Goal: Task Accomplishment & Management: Use online tool/utility

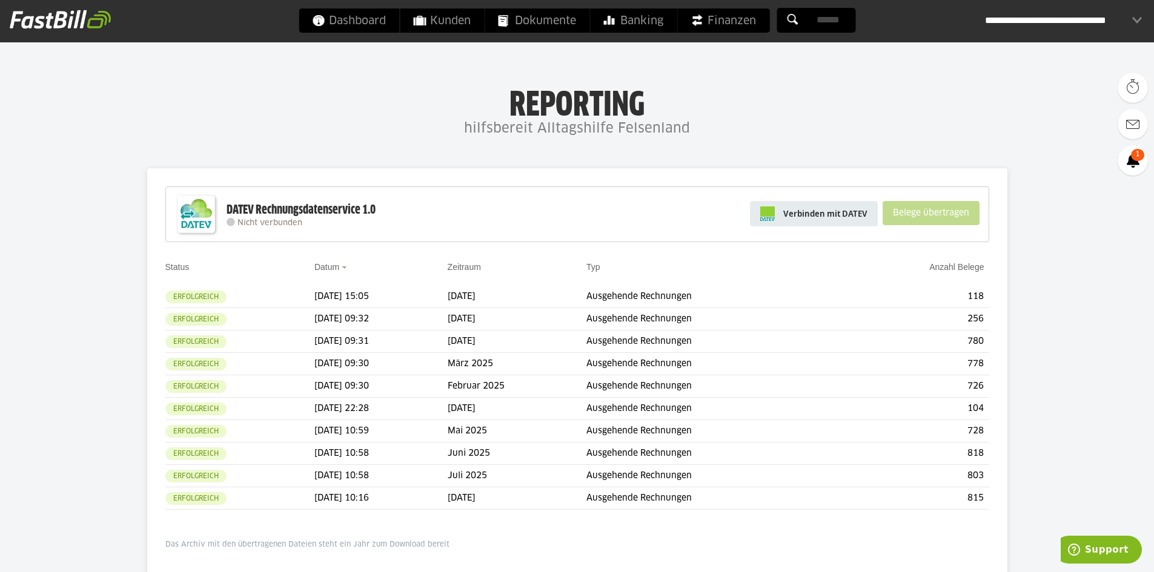
click at [833, 211] on span "Verbinden mit DATEV" at bounding box center [825, 214] width 84 height 12
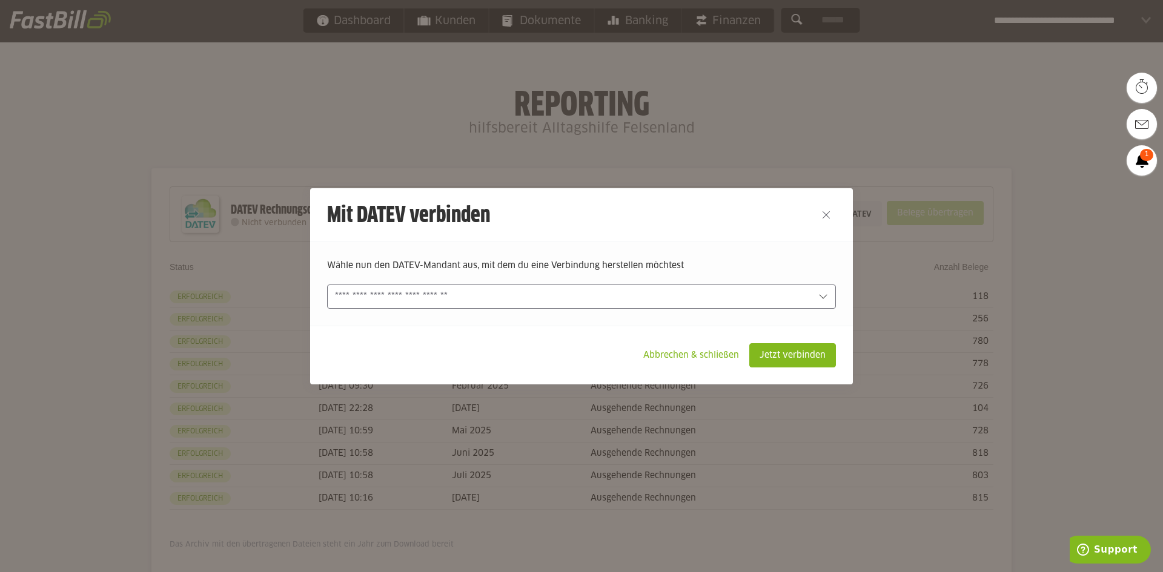
click at [497, 286] on div at bounding box center [581, 297] width 509 height 24
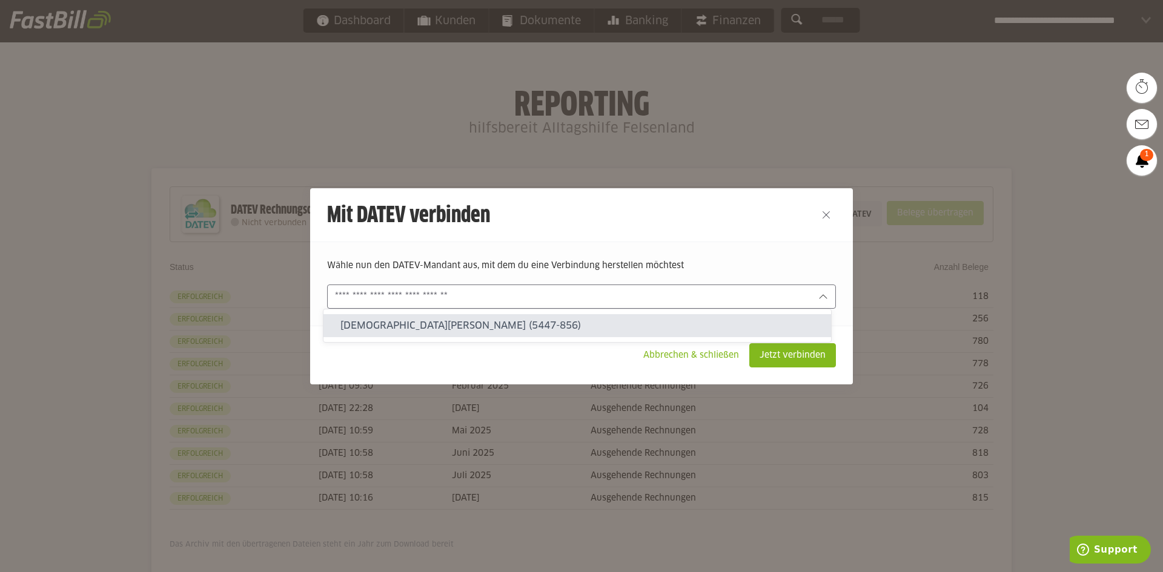
click at [464, 320] on slot "Christian Chini (5447-856)" at bounding box center [580, 325] width 481 height 13
type input "**********"
type input "********"
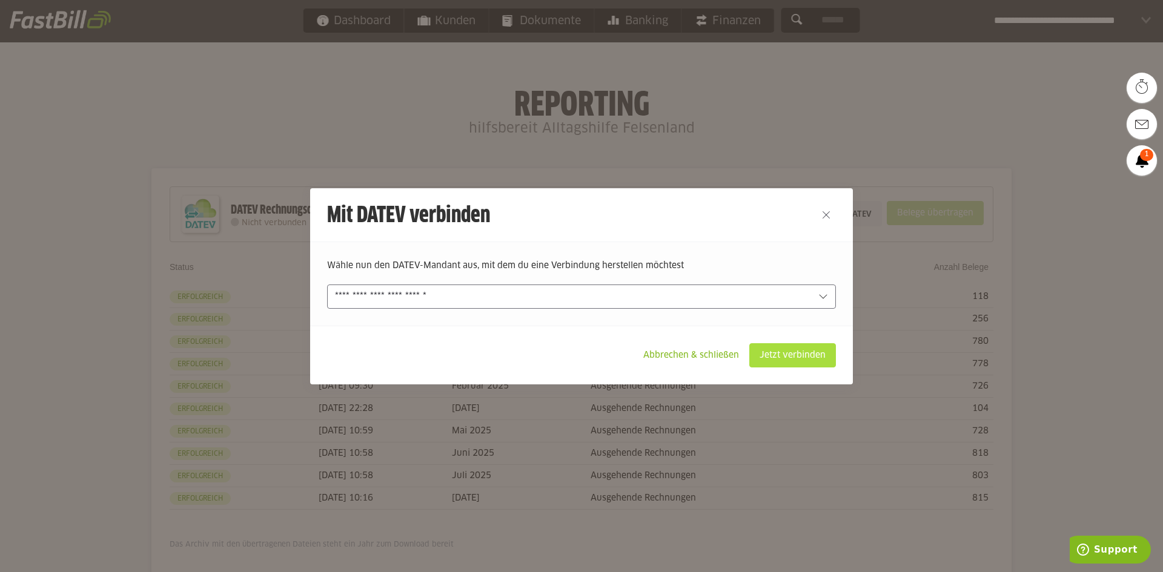
click at [816, 356] on slot "Jetzt verbinden" at bounding box center [792, 355] width 85 height 23
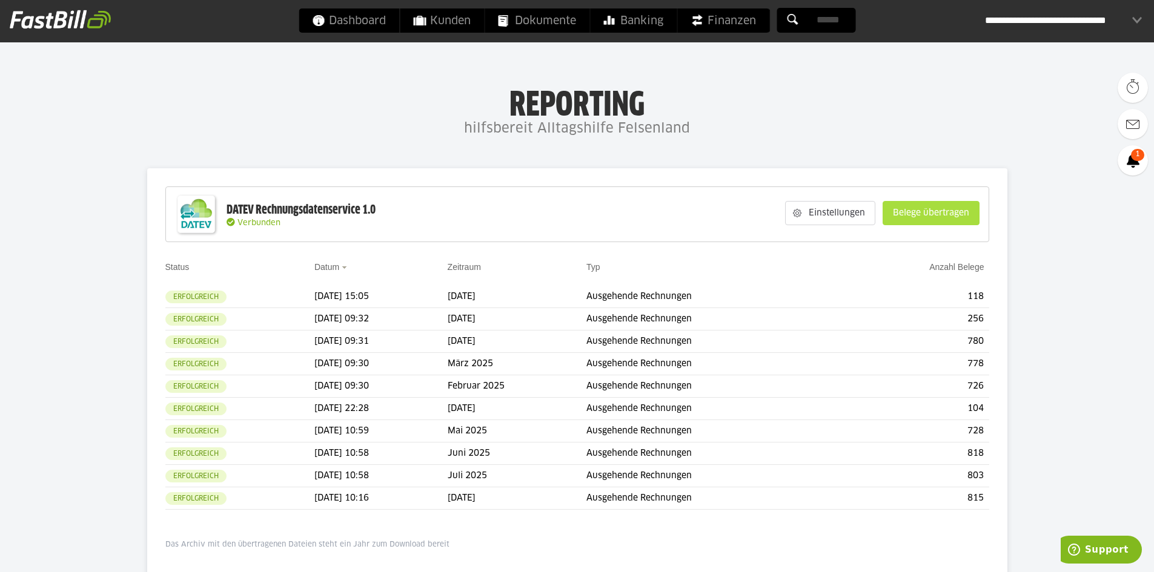
click at [963, 217] on slot "Belege übertragen" at bounding box center [931, 213] width 96 height 23
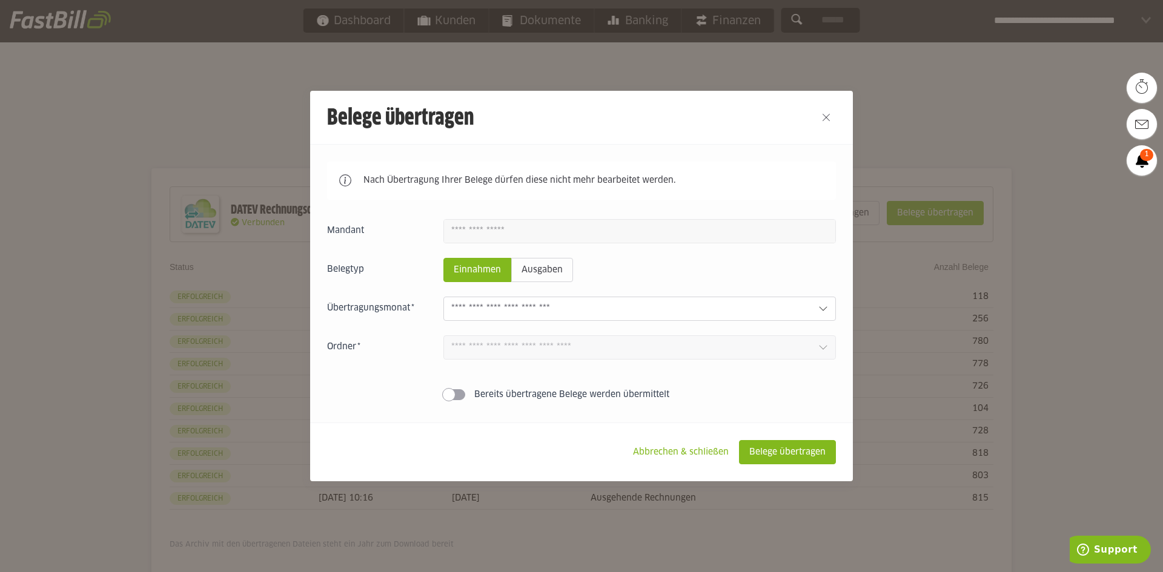
click at [494, 305] on input "text" at bounding box center [629, 308] width 357 height 13
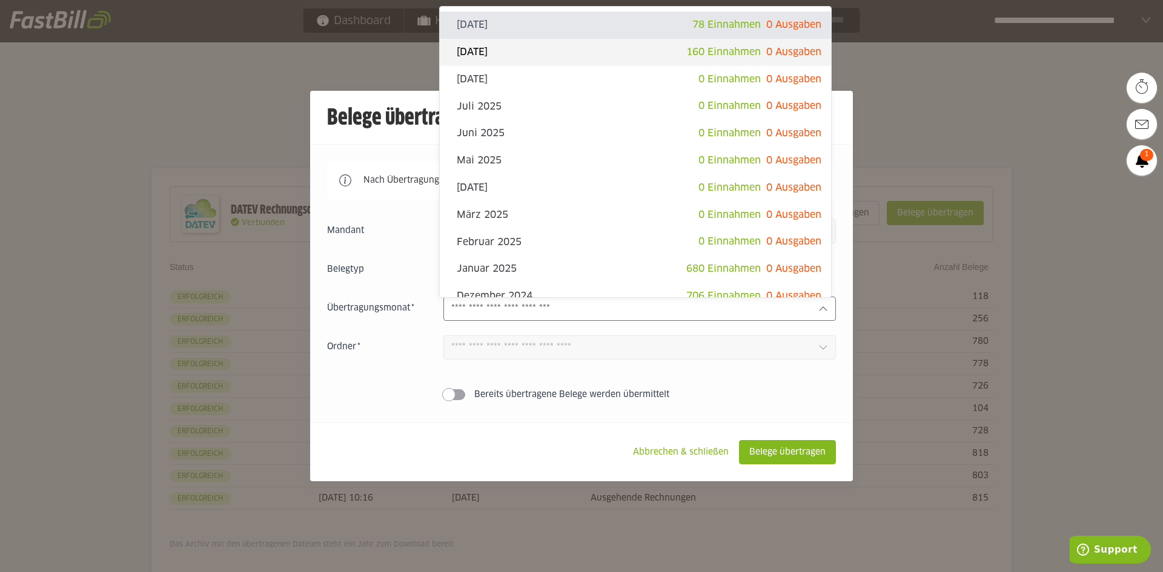
click at [665, 54] on slot "[DATE]" at bounding box center [572, 51] width 230 height 13
type input "**********"
type input "*******"
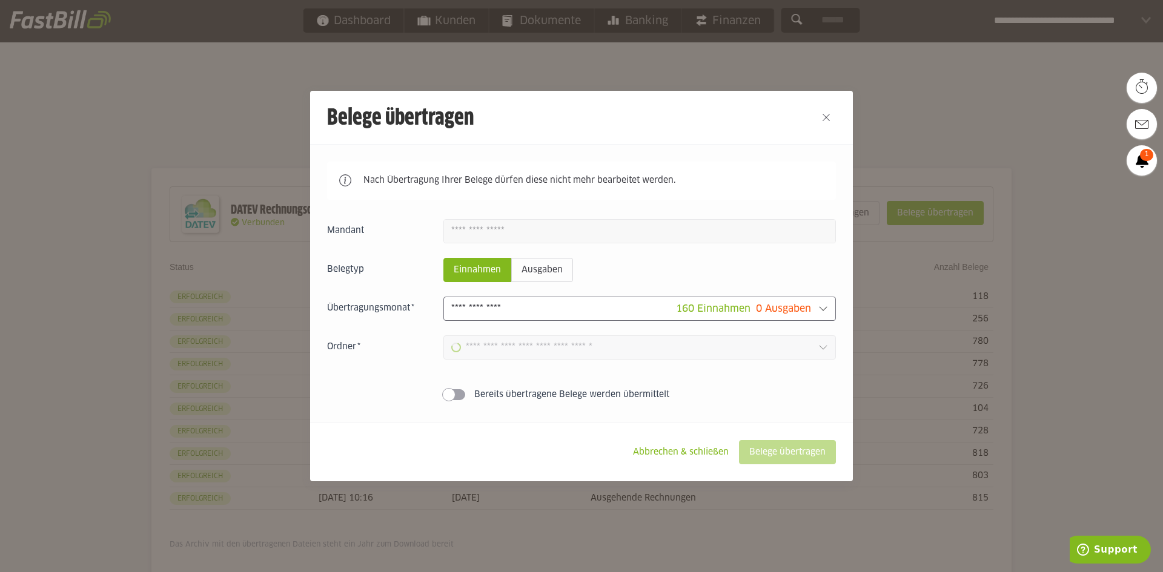
type input "**********"
click at [779, 451] on slot "Belege übertragen" at bounding box center [787, 452] width 96 height 23
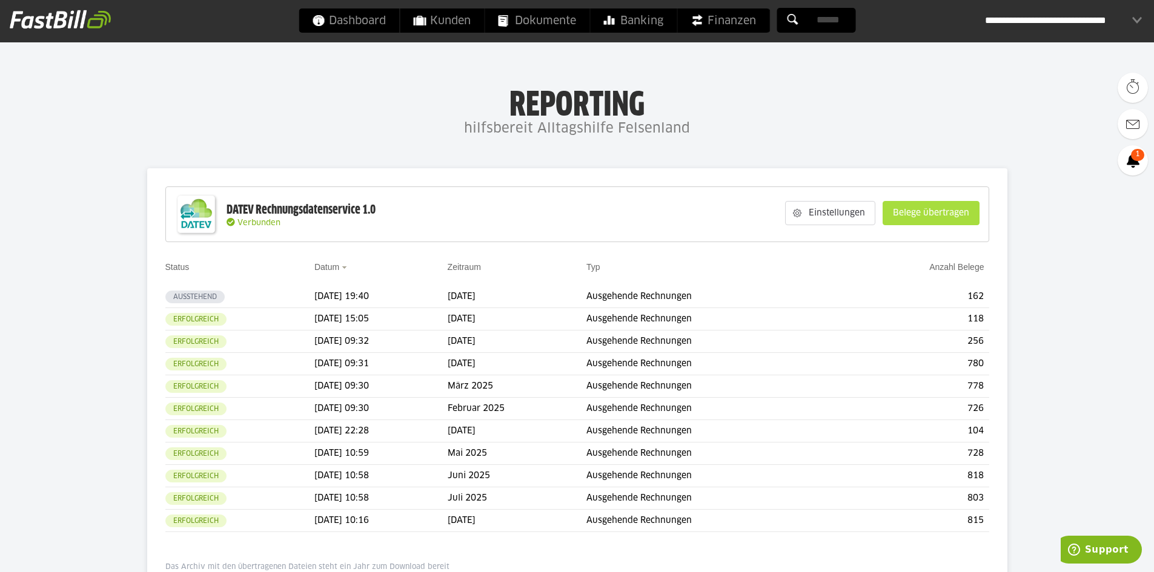
click at [958, 214] on slot "Belege übertragen" at bounding box center [931, 213] width 96 height 23
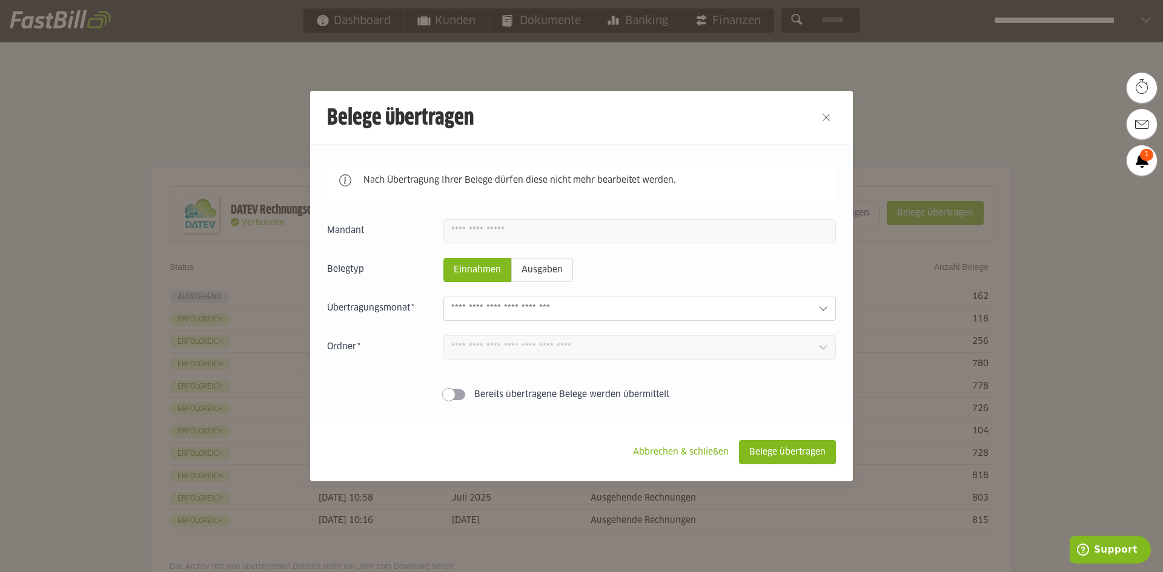
click at [555, 311] on input "text" at bounding box center [629, 308] width 357 height 13
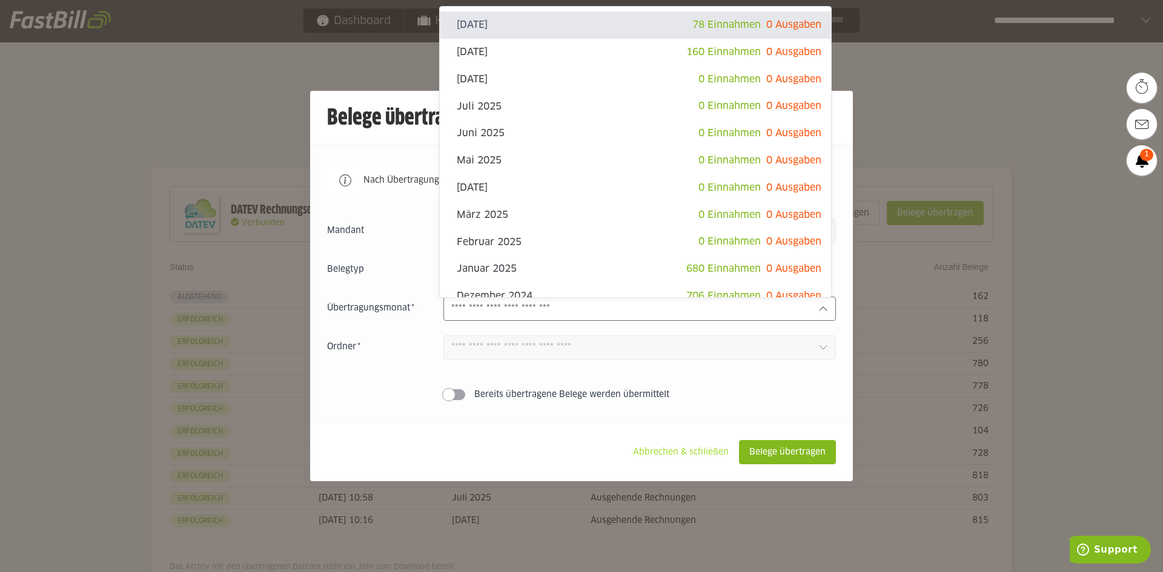
click at [656, 455] on slot "Abbrechen & schließen" at bounding box center [680, 452] width 115 height 23
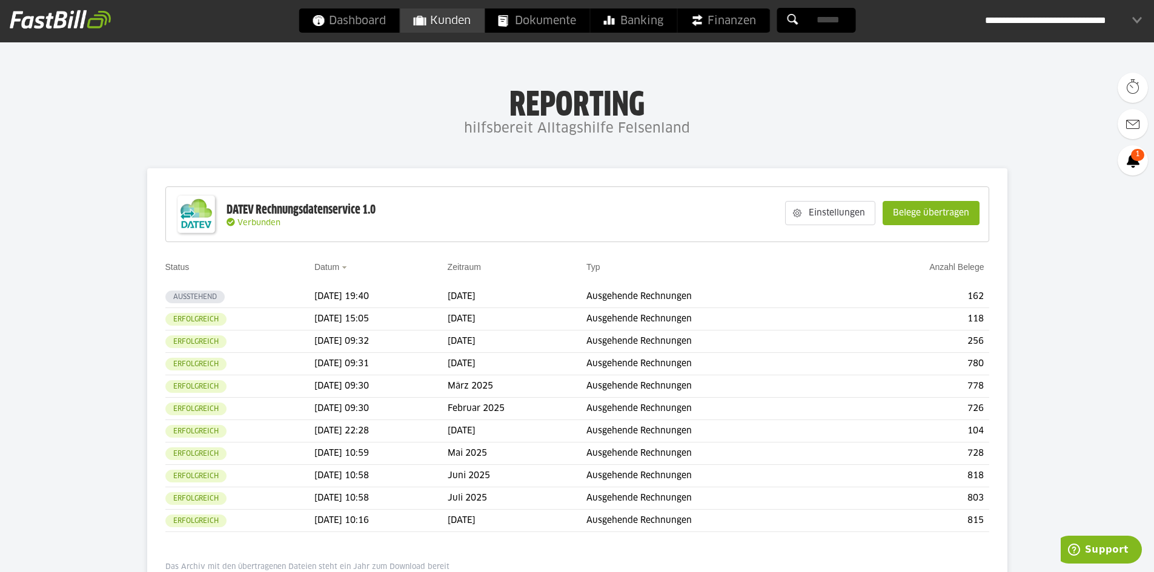
click at [463, 20] on span "Kunden" at bounding box center [442, 20] width 58 height 24
click at [933, 210] on slot "Belege übertragen" at bounding box center [931, 213] width 96 height 23
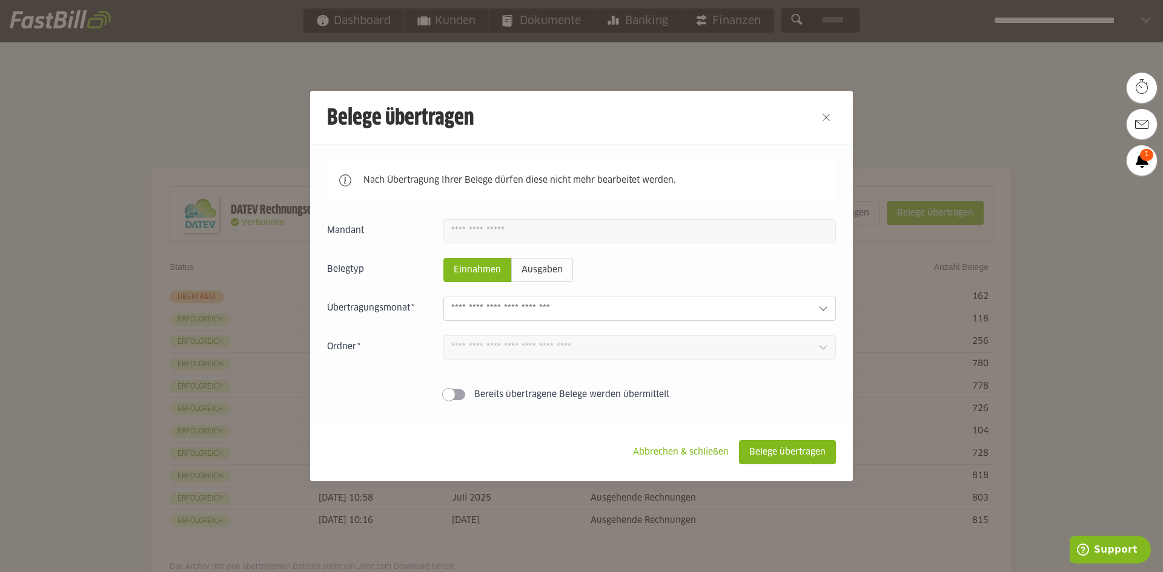
click at [504, 312] on input "text" at bounding box center [629, 308] width 357 height 13
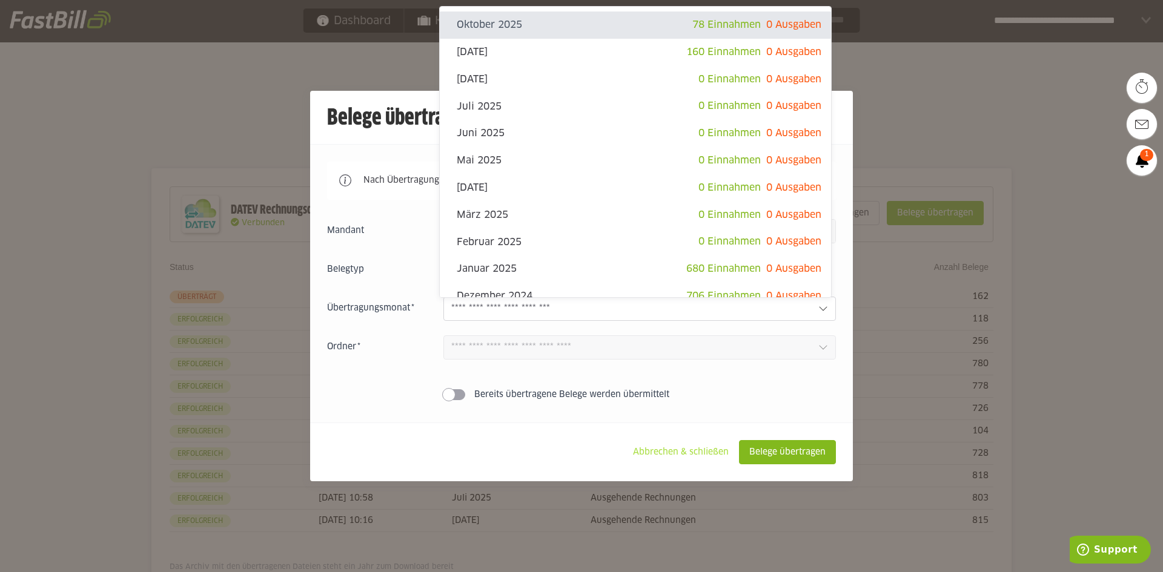
click at [661, 457] on slot "Abbrechen & schließen" at bounding box center [680, 452] width 115 height 23
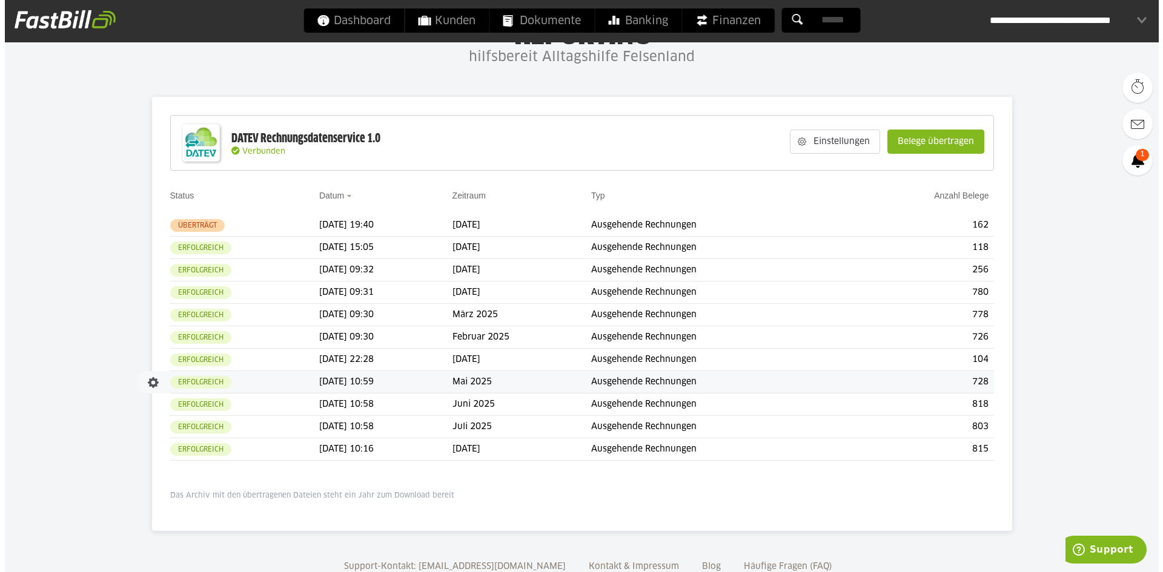
scroll to position [108, 0]
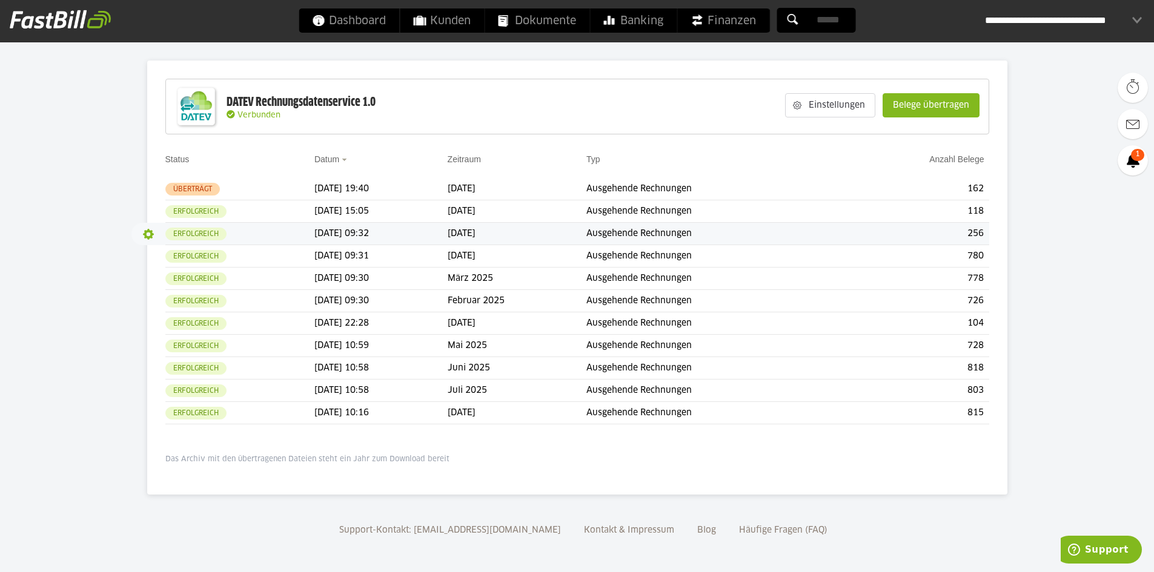
click at [146, 235] on button "button" at bounding box center [148, 234] width 21 height 21
click at [164, 274] on slot "Protokoll" at bounding box center [174, 275] width 42 height 12
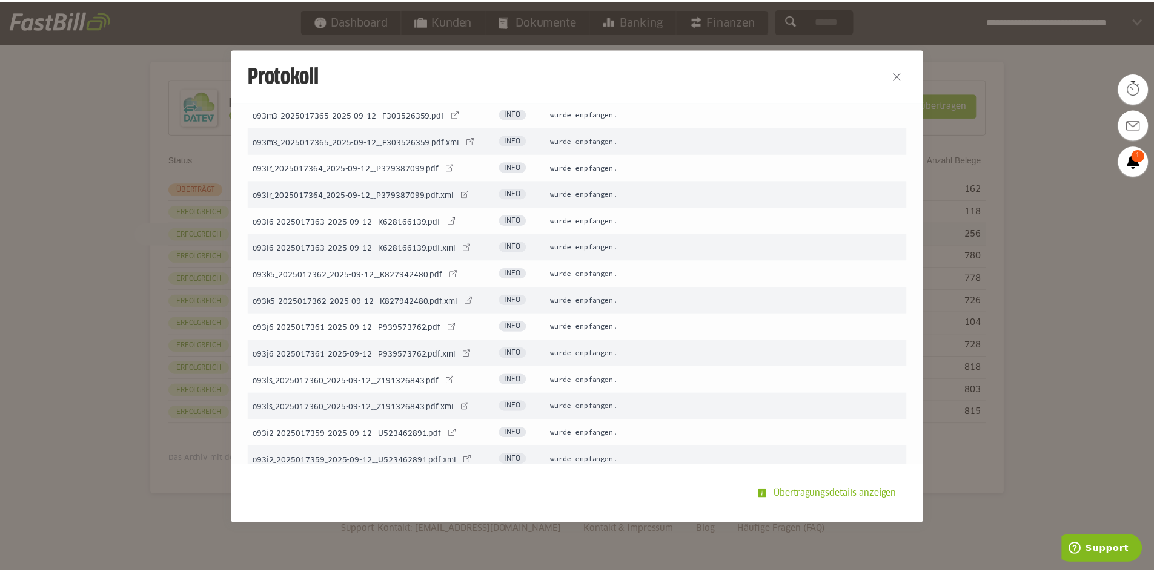
scroll to position [3573, 0]
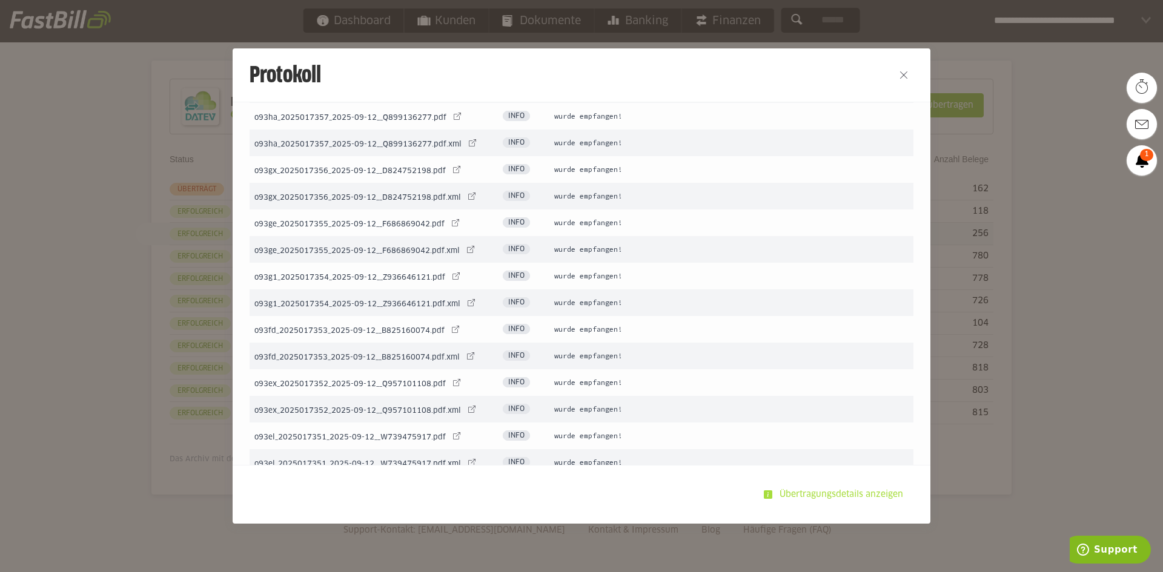
click at [787, 495] on slot "Übertragungsdetails anzeigen" at bounding box center [842, 494] width 140 height 23
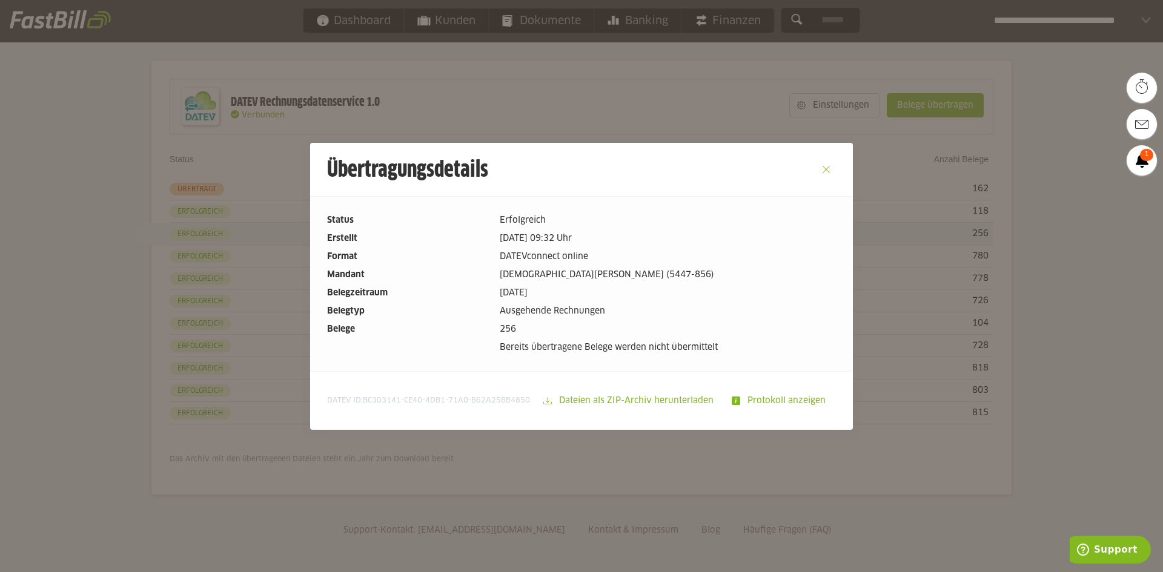
click at [819, 164] on button "Close" at bounding box center [825, 169] width 19 height 19
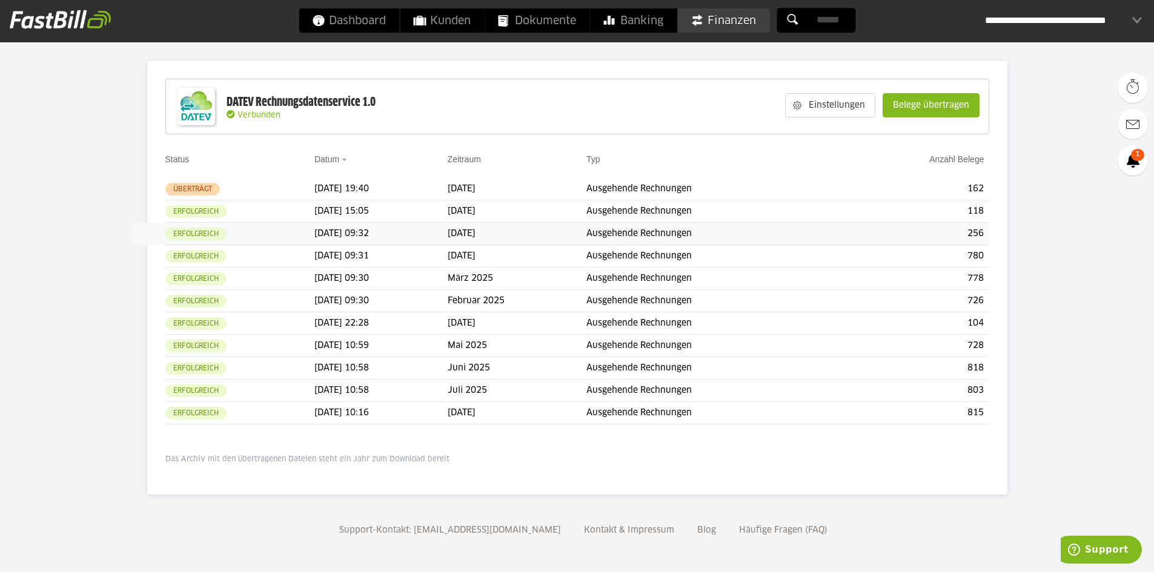
click at [724, 23] on span "Finanzen" at bounding box center [722, 20] width 65 height 24
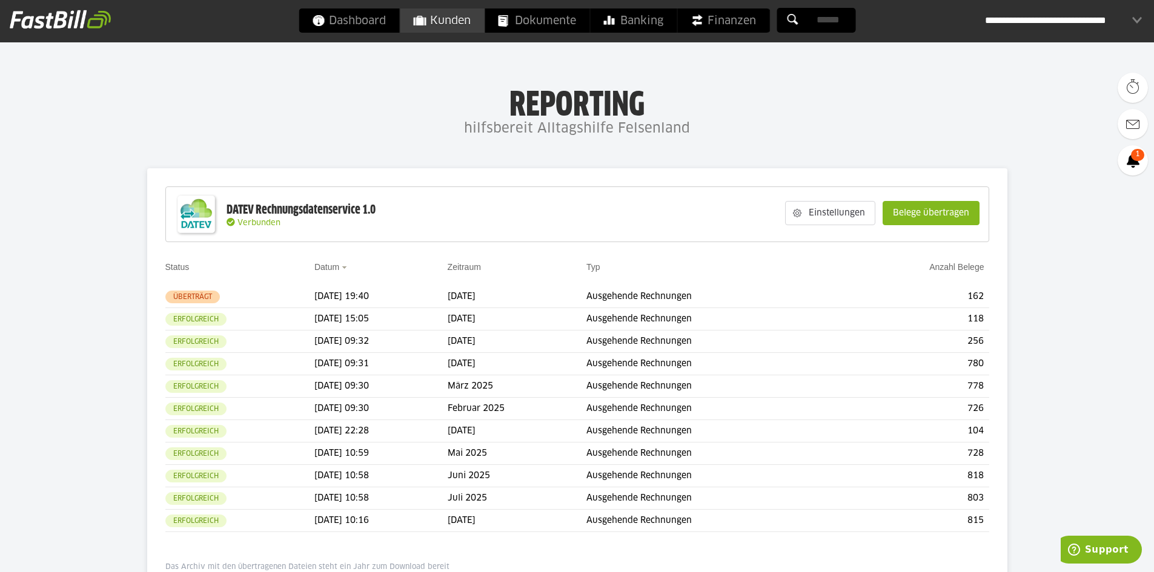
click at [435, 26] on span "Kunden" at bounding box center [442, 20] width 58 height 24
click at [930, 222] on slot "Belege übertragen" at bounding box center [931, 213] width 96 height 23
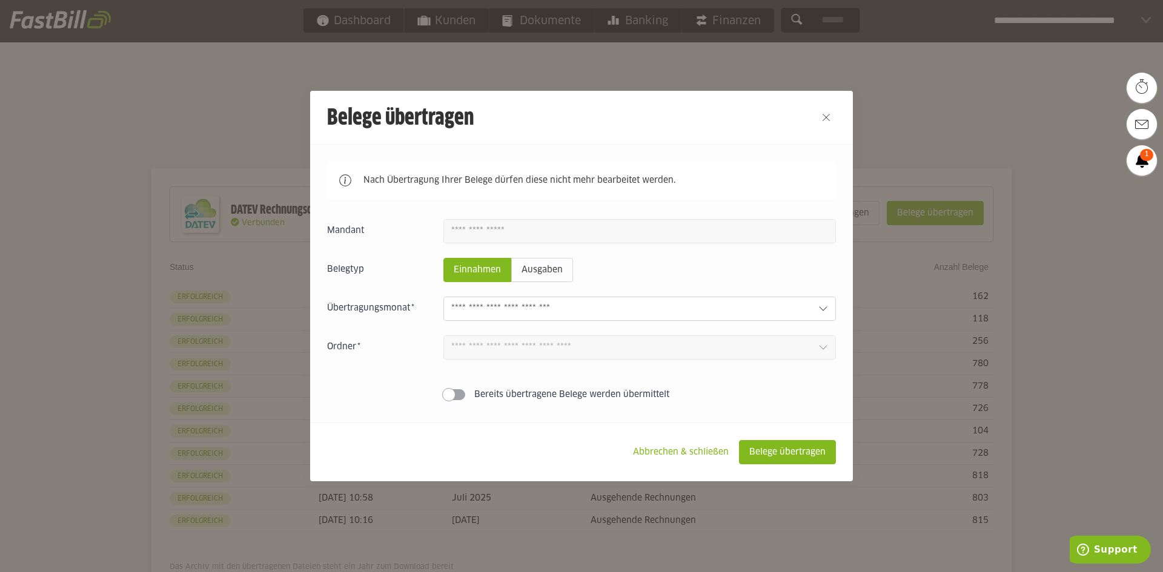
click at [502, 315] on input "text" at bounding box center [629, 308] width 357 height 13
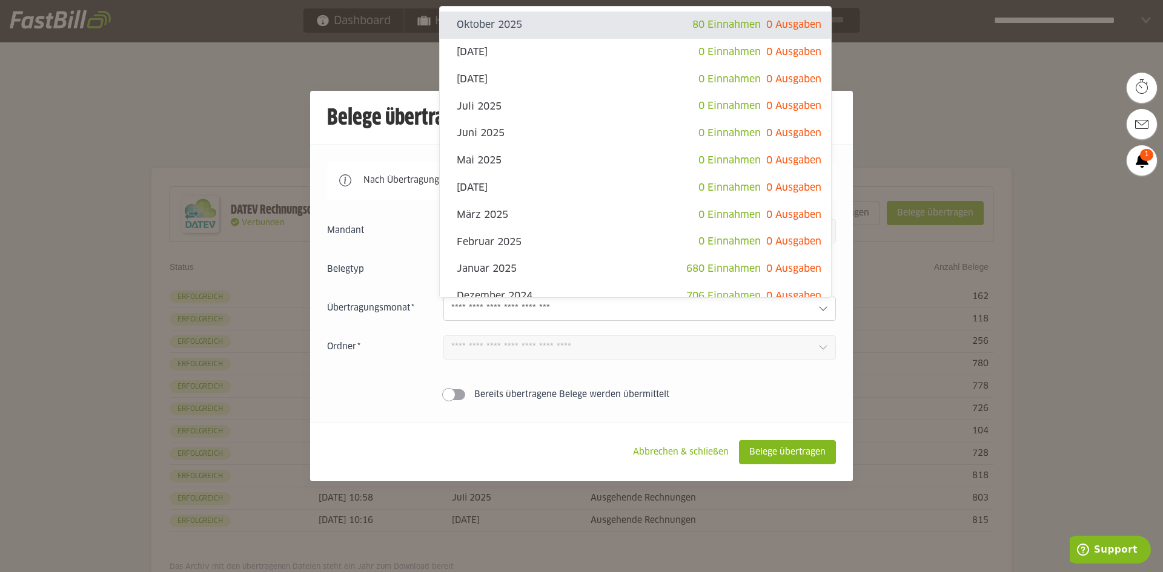
click at [357, 391] on sl-switch "Bereits übertragene Belege werden übermittelt" at bounding box center [581, 395] width 509 height 12
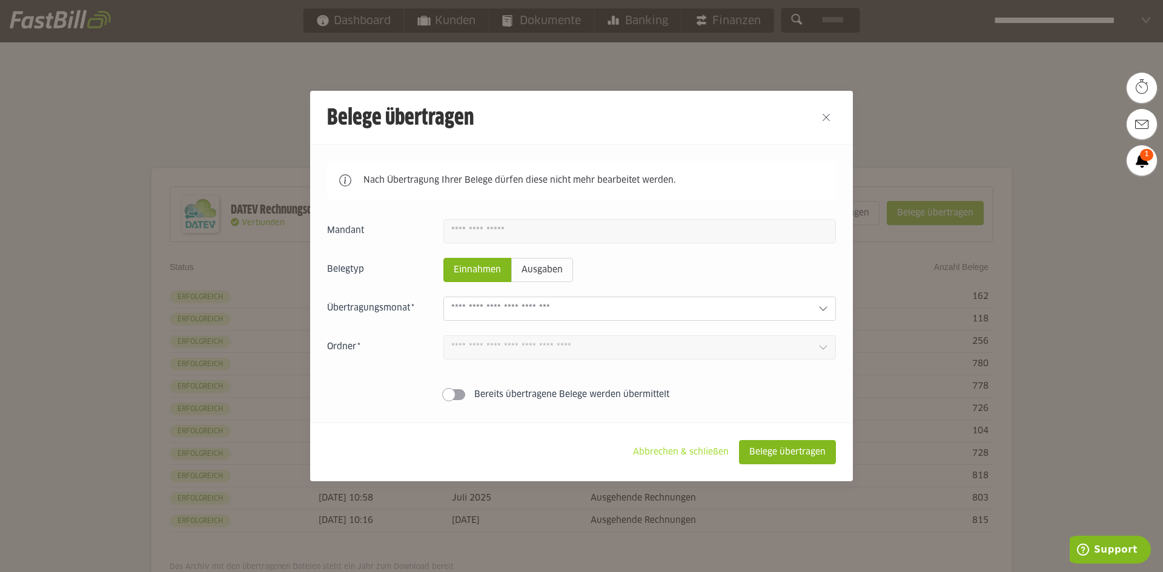
click at [681, 454] on slot "Abbrechen & schließen" at bounding box center [680, 452] width 115 height 23
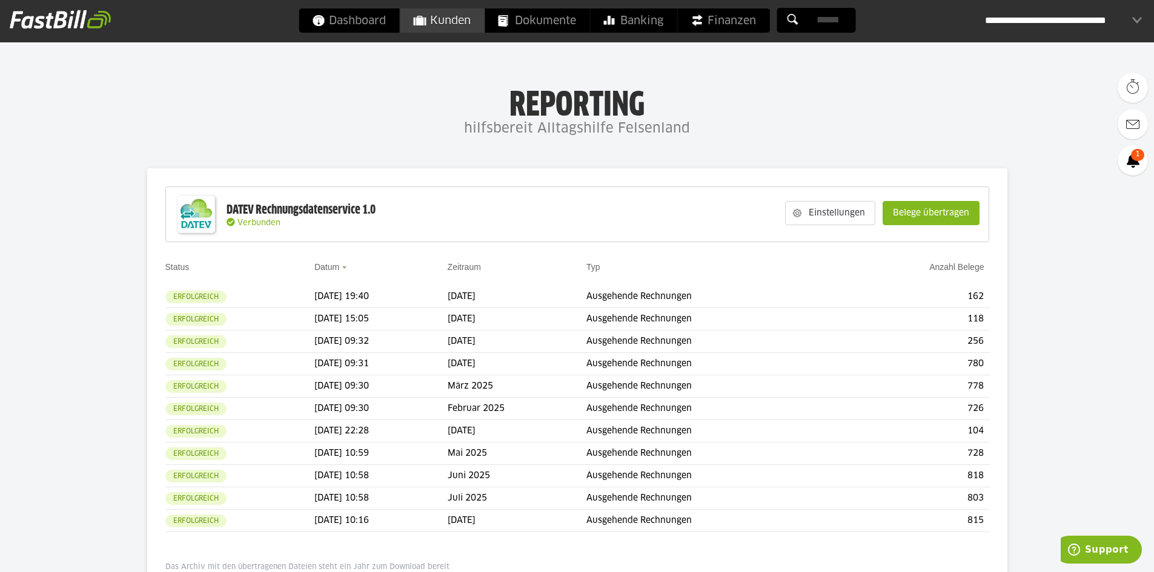
click at [446, 16] on span "Kunden" at bounding box center [442, 20] width 58 height 24
